Goal: Navigation & Orientation: Find specific page/section

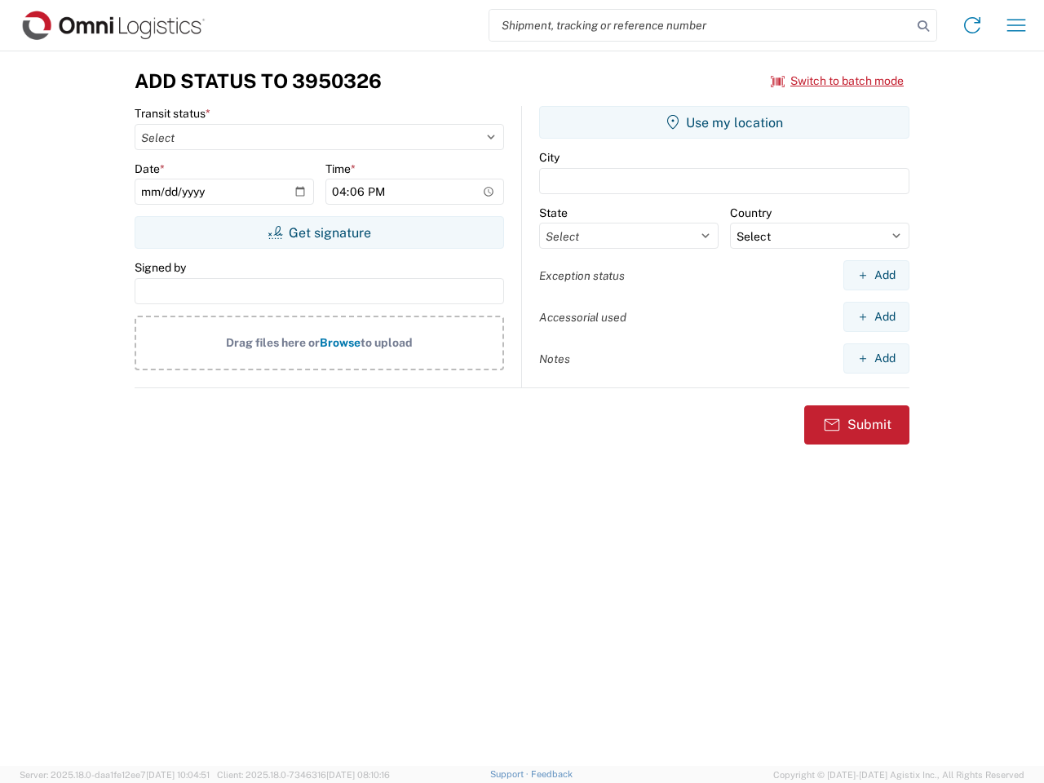
click at [701, 25] on input "search" at bounding box center [701, 25] width 423 height 31
click at [924, 26] on icon at bounding box center [923, 26] width 23 height 23
click at [973, 25] on icon at bounding box center [972, 25] width 26 height 26
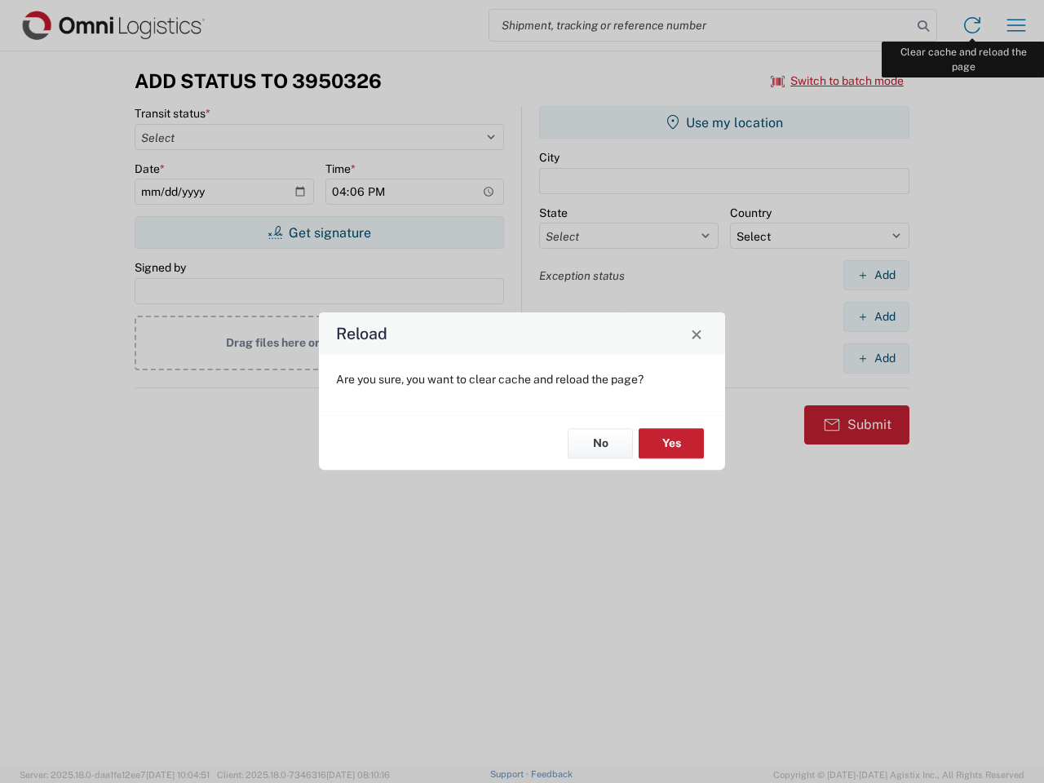
click at [1017, 25] on div "Reload Are you sure, you want to clear cache and reload the page? No Yes" at bounding box center [522, 391] width 1044 height 783
click at [838, 81] on div "Reload Are you sure, you want to clear cache and reload the page? No Yes" at bounding box center [522, 391] width 1044 height 783
click at [319, 233] on div "Reload Are you sure, you want to clear cache and reload the page? No Yes" at bounding box center [522, 391] width 1044 height 783
click at [725, 122] on div "Reload Are you sure, you want to clear cache and reload the page? No Yes" at bounding box center [522, 391] width 1044 height 783
click at [876, 275] on div "Reload Are you sure, you want to clear cache and reload the page? No Yes" at bounding box center [522, 391] width 1044 height 783
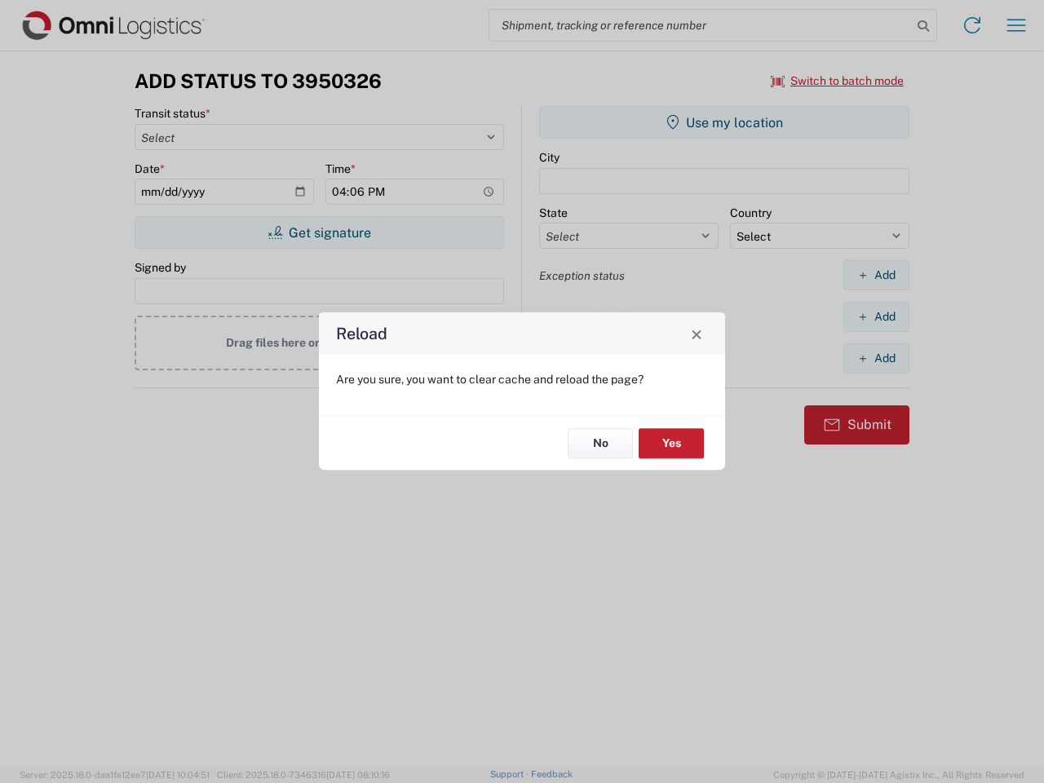
click at [876, 317] on div "Reload Are you sure, you want to clear cache and reload the page? No Yes" at bounding box center [522, 391] width 1044 height 783
click at [876, 358] on div "Reload Are you sure, you want to clear cache and reload the page? No Yes" at bounding box center [522, 391] width 1044 height 783
